Goal: Ask a question: Seek information or help from site administrators or community

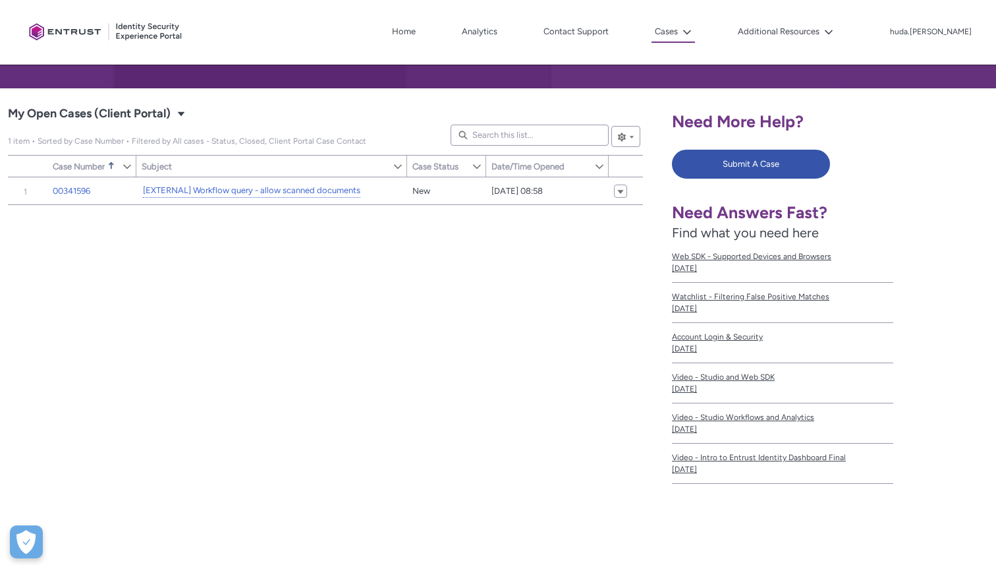
scroll to position [111, 0]
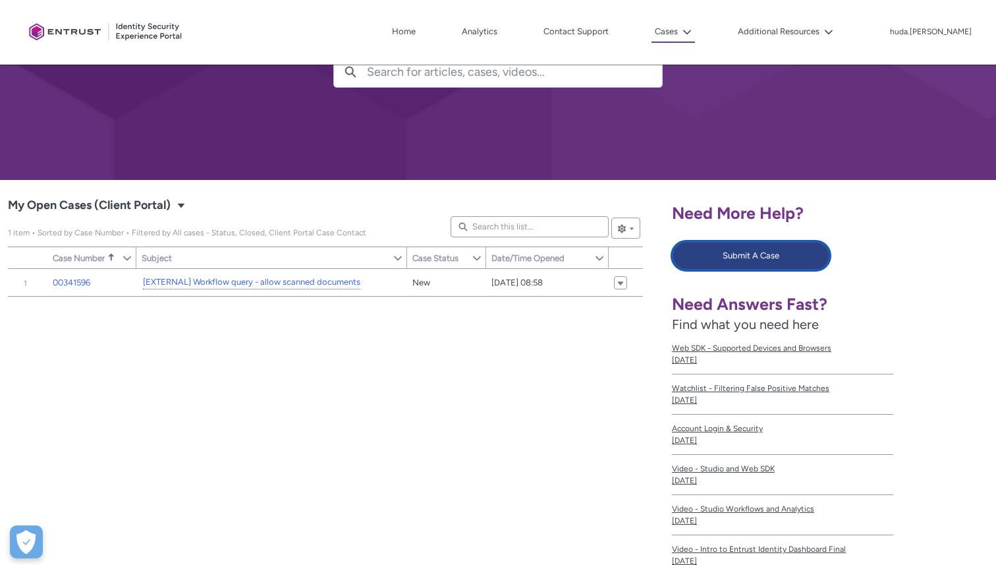
click at [723, 256] on button "Submit A Case" at bounding box center [751, 255] width 158 height 29
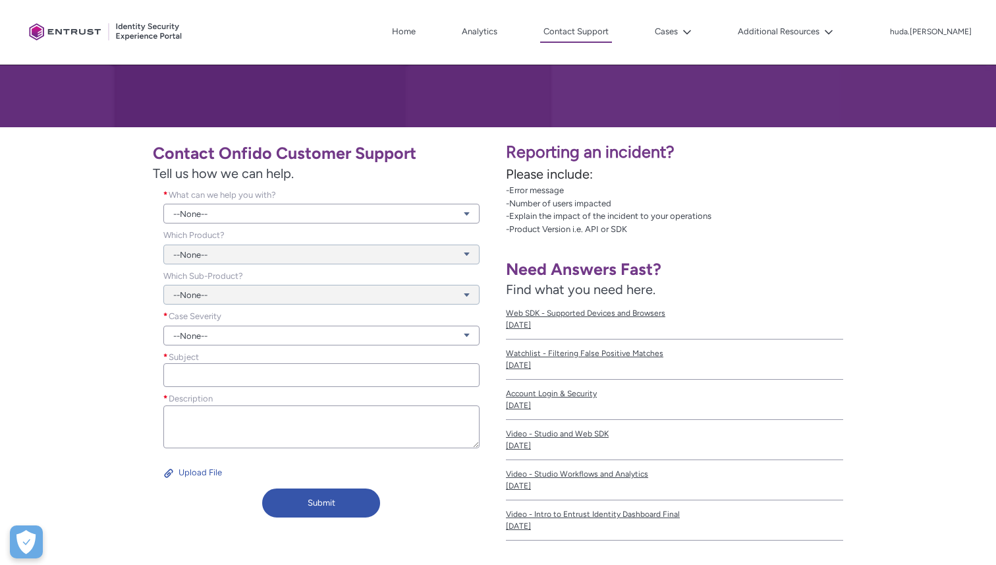
scroll to position [165, 0]
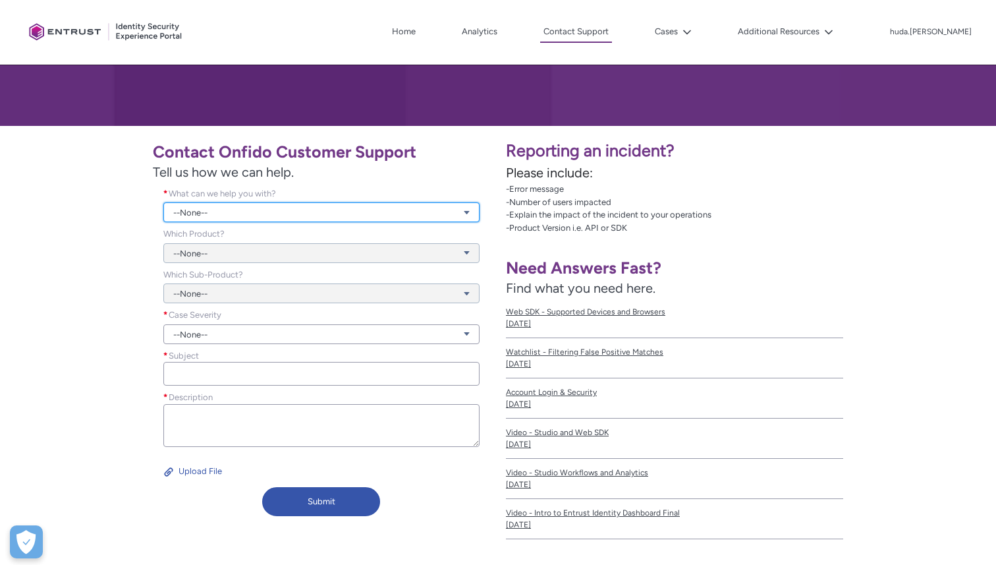
click at [339, 217] on link "--None--" at bounding box center [321, 212] width 316 height 20
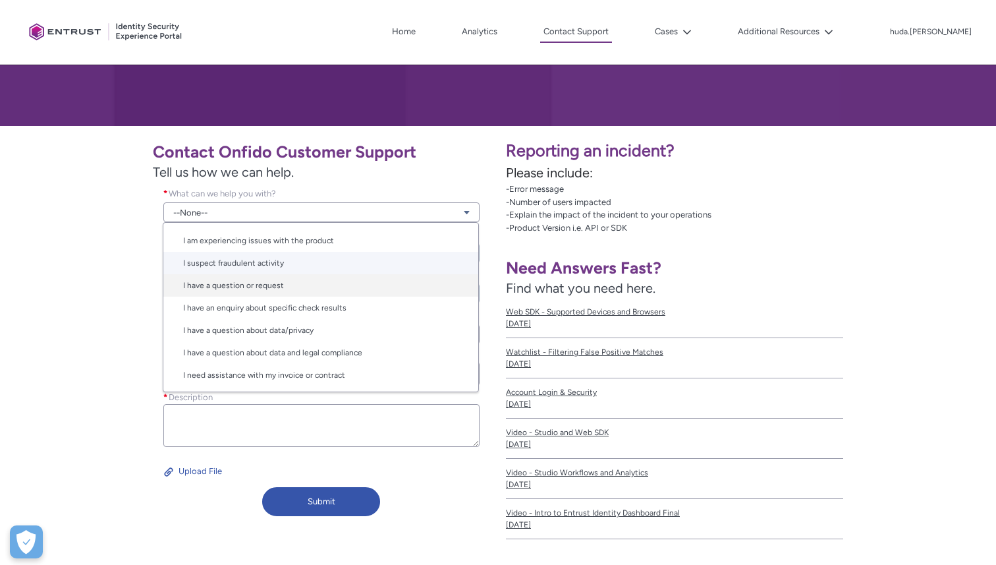
scroll to position [0, 0]
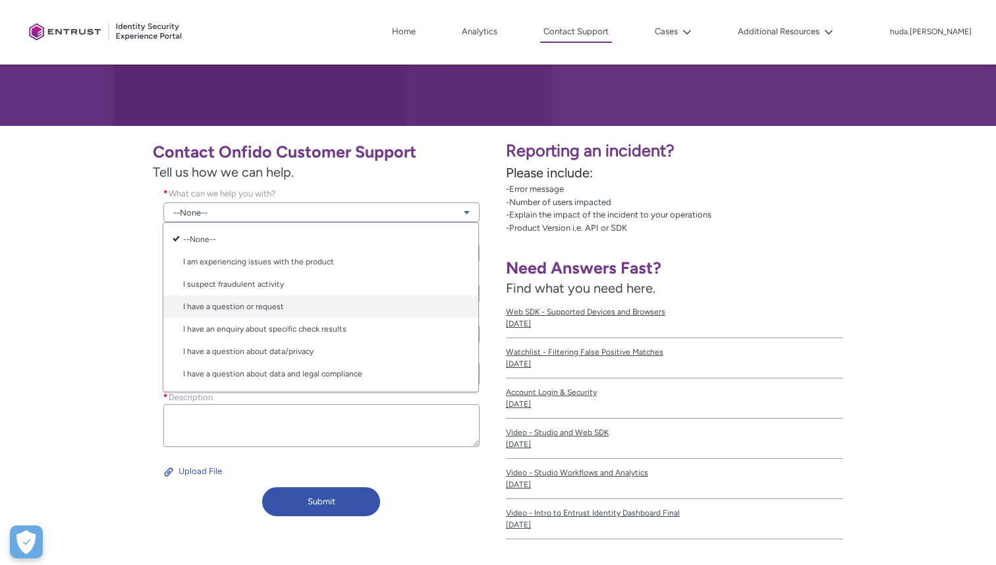
click at [311, 306] on link "I have a question or request" at bounding box center [320, 306] width 315 height 22
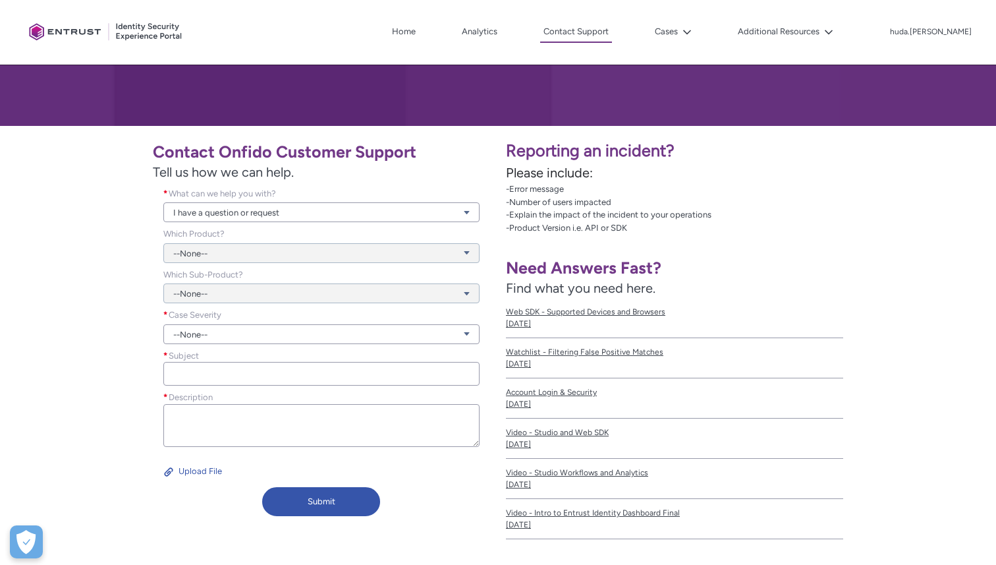
click at [270, 245] on div "--None--" at bounding box center [321, 245] width 316 height 36
click at [270, 252] on div "--None--" at bounding box center [321, 245] width 316 height 36
click at [260, 294] on div "--None--" at bounding box center [321, 286] width 316 height 36
click at [254, 334] on link "--None--" at bounding box center [321, 334] width 316 height 20
click at [219, 389] on link "Normal" at bounding box center [320, 383] width 315 height 22
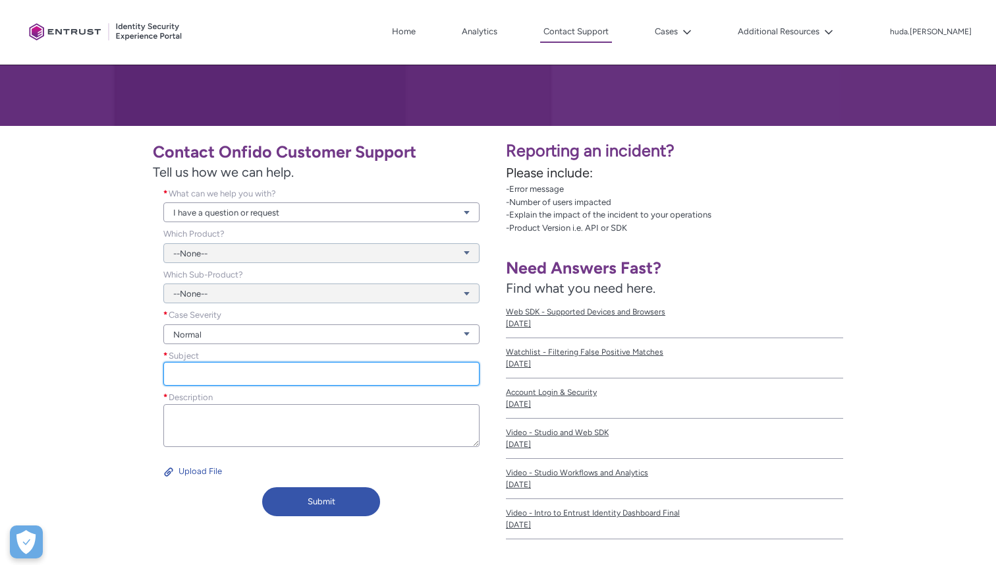
click at [239, 371] on input "Subject *" at bounding box center [321, 374] width 316 height 24
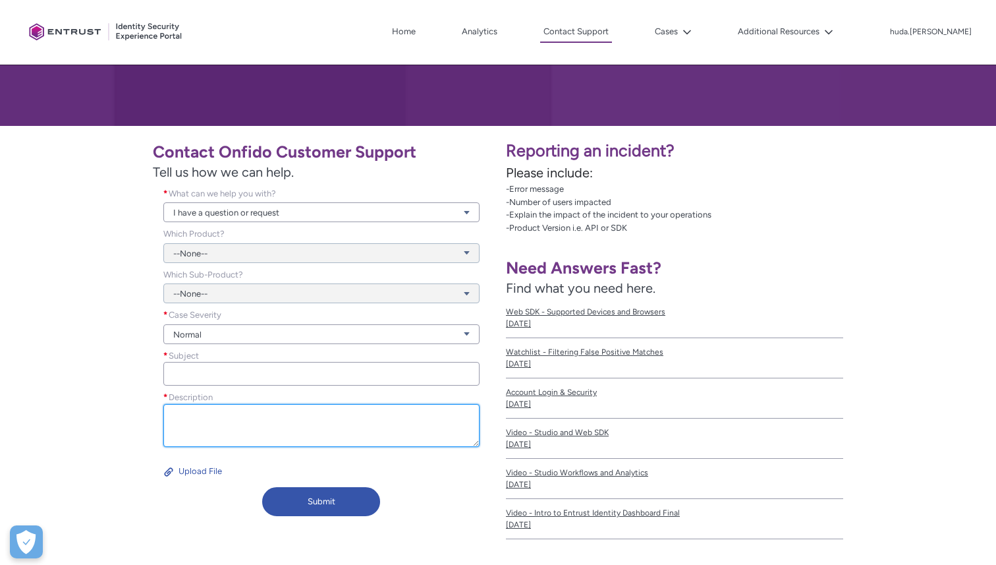
click at [346, 413] on textarea "Description *" at bounding box center [321, 425] width 316 height 43
paste textarea "Hi Onfido Team, We currently have stakeholders going through the Onfido workflo…"
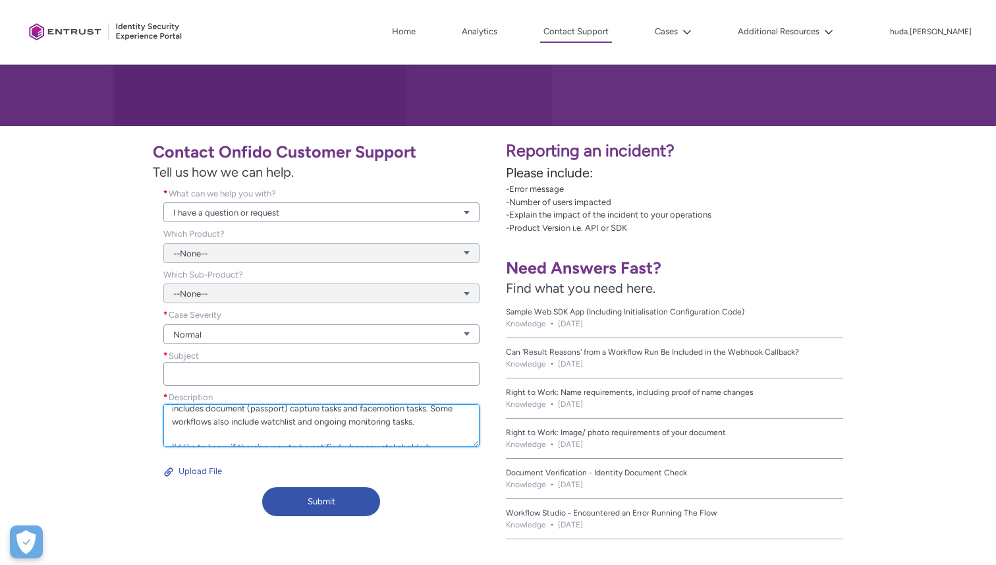
scroll to position [50, 0]
type textarea "Hi Onfido Team, We currently have stakeholders going through the Onfido workflo…"
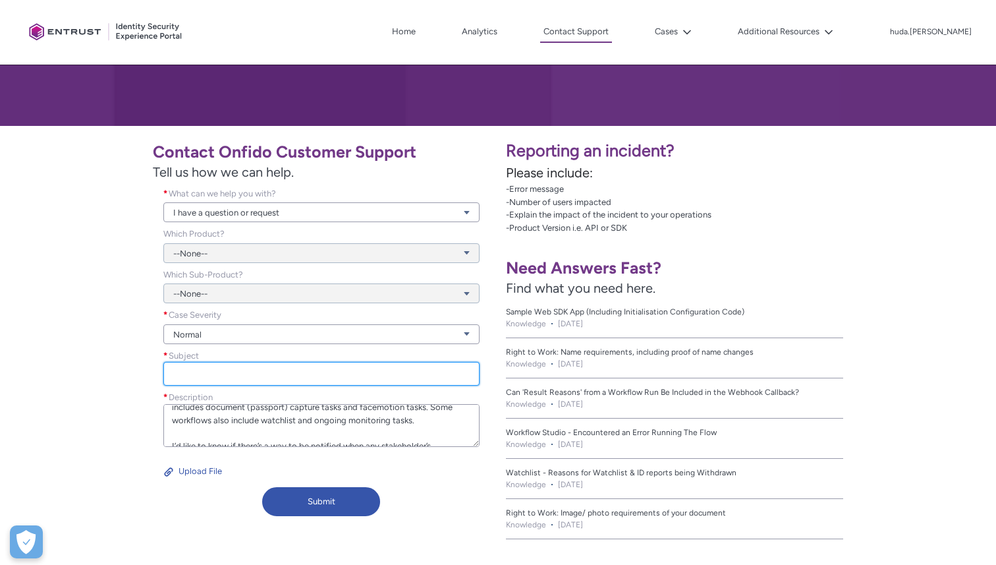
click at [304, 364] on input "Subject *" at bounding box center [321, 374] width 316 height 24
paste input "Passport Expiry Notifications"
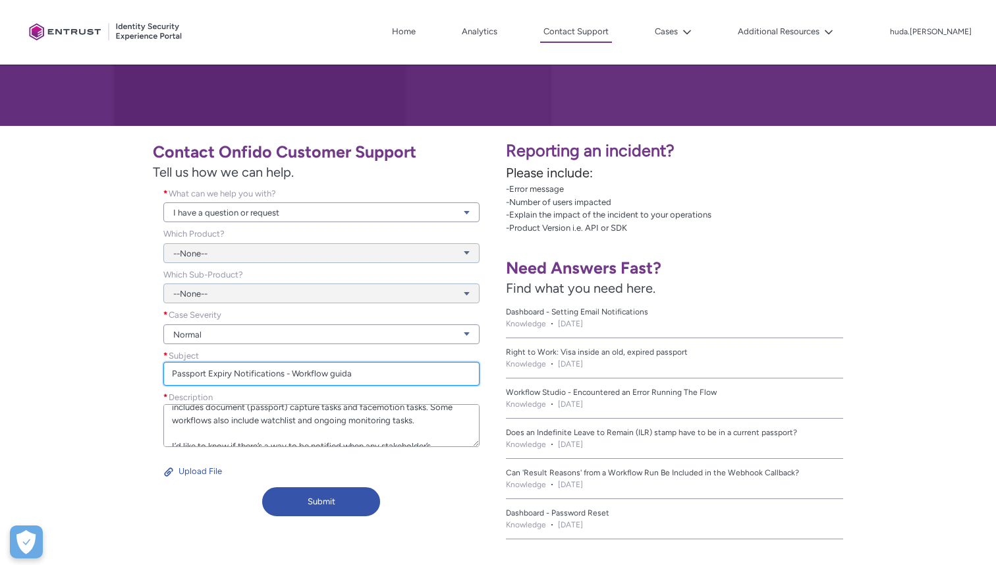
drag, startPoint x: 286, startPoint y: 374, endPoint x: 426, endPoint y: 372, distance: 139.7
click at [426, 372] on input "Passport Expiry Notifications - Workflow guida" at bounding box center [321, 374] width 316 height 24
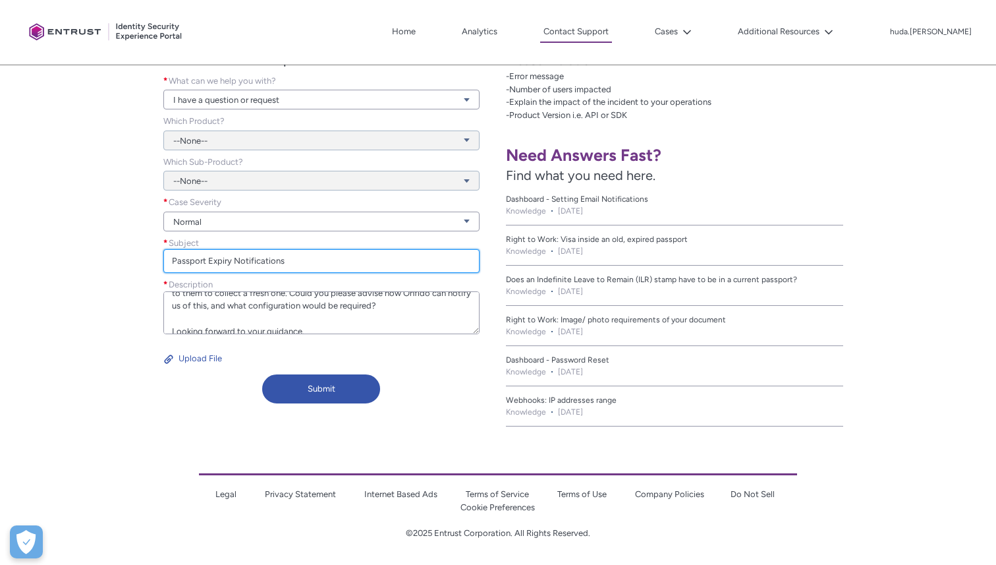
scroll to position [128, 0]
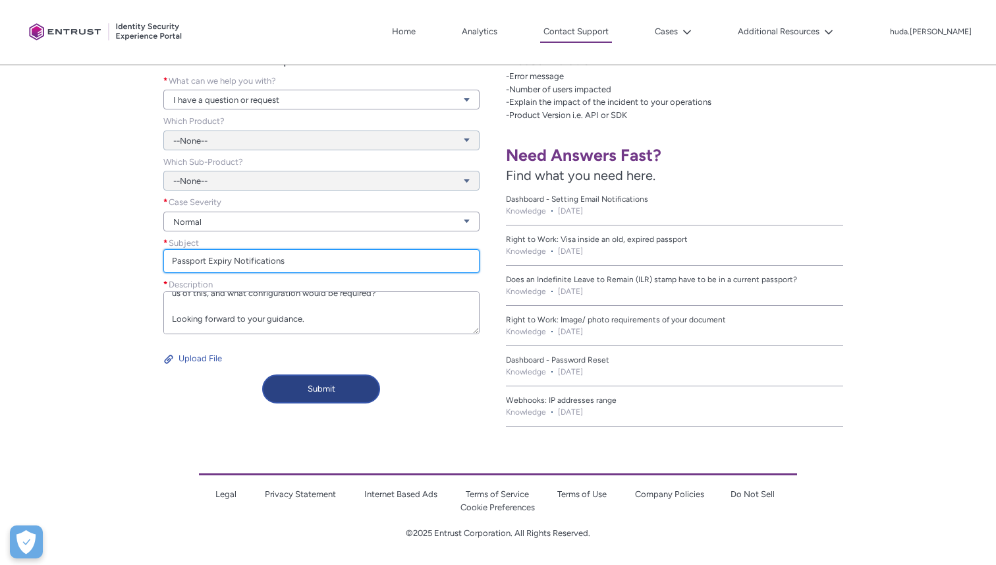
type input "Passport Expiry Notifications"
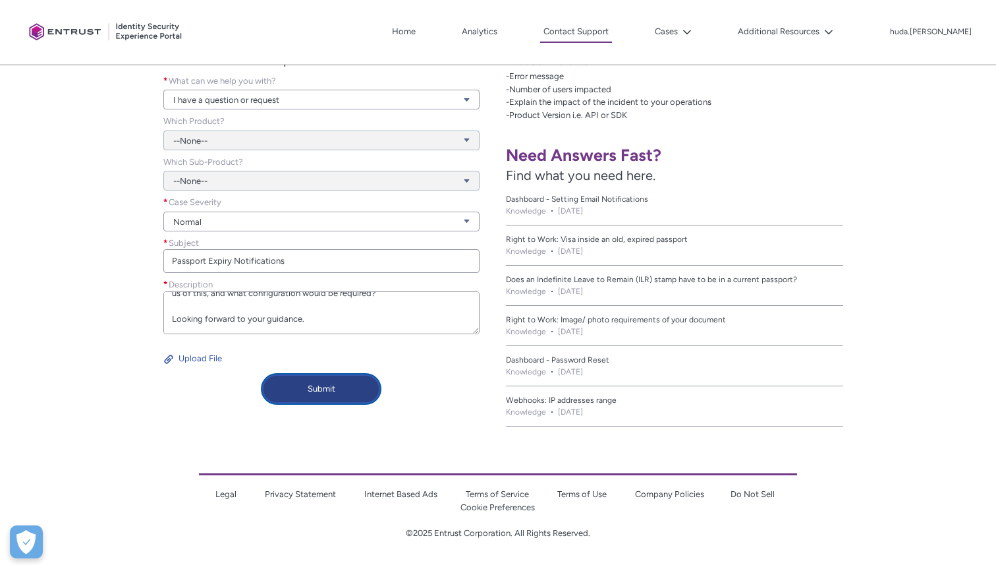
click at [320, 386] on button "Submit" at bounding box center [321, 388] width 118 height 29
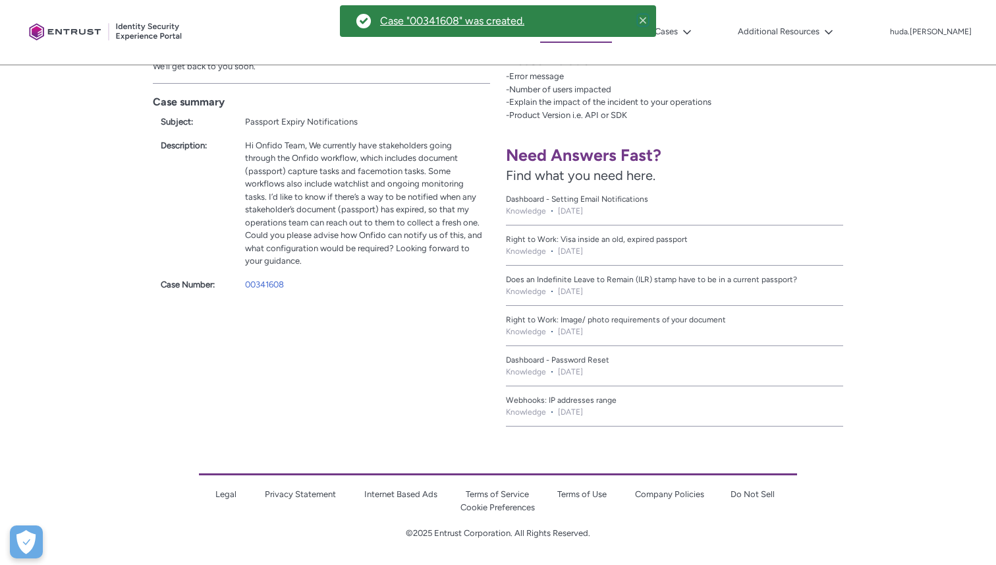
click at [645, 20] on icon at bounding box center [642, 20] width 9 height 9
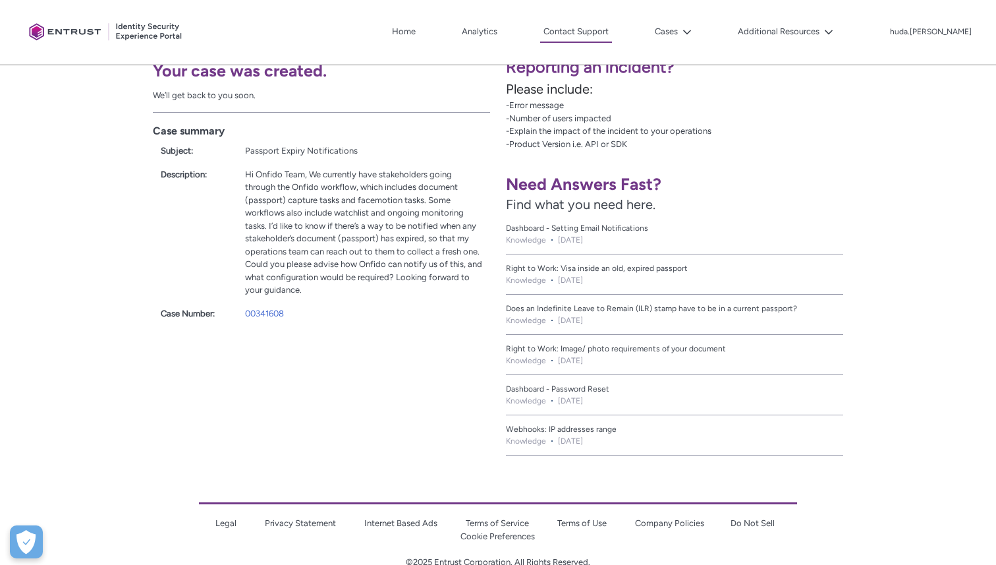
scroll to position [252, 0]
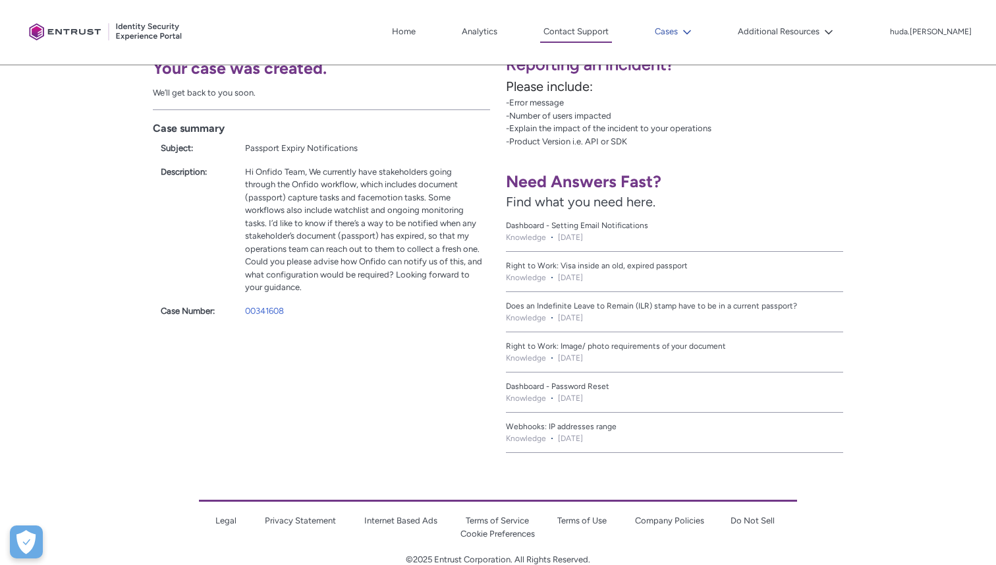
click at [695, 33] on button "Cases" at bounding box center [673, 32] width 43 height 20
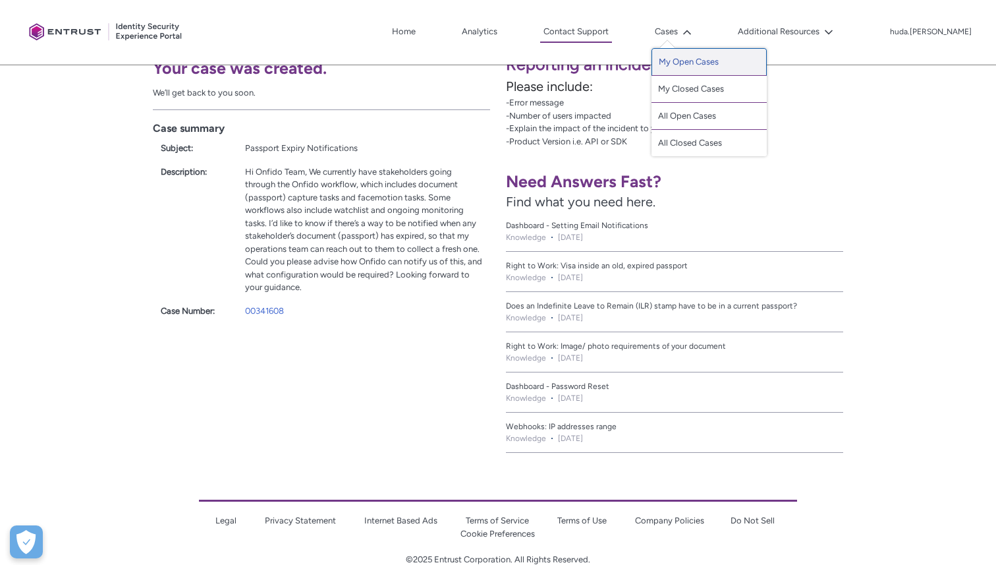
click at [717, 63] on link "My Open Cases" at bounding box center [709, 62] width 115 height 28
